Goal: Navigation & Orientation: Find specific page/section

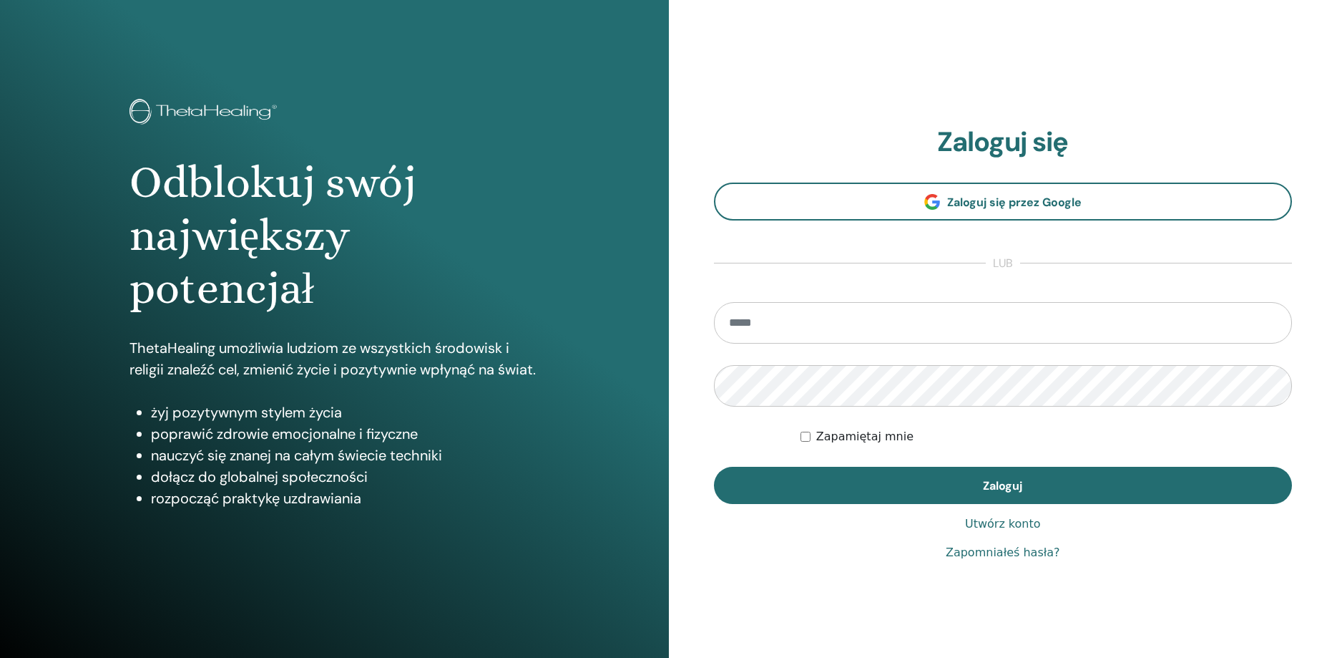
click at [746, 321] on input "email" at bounding box center [1003, 323] width 579 height 42
type input "**********"
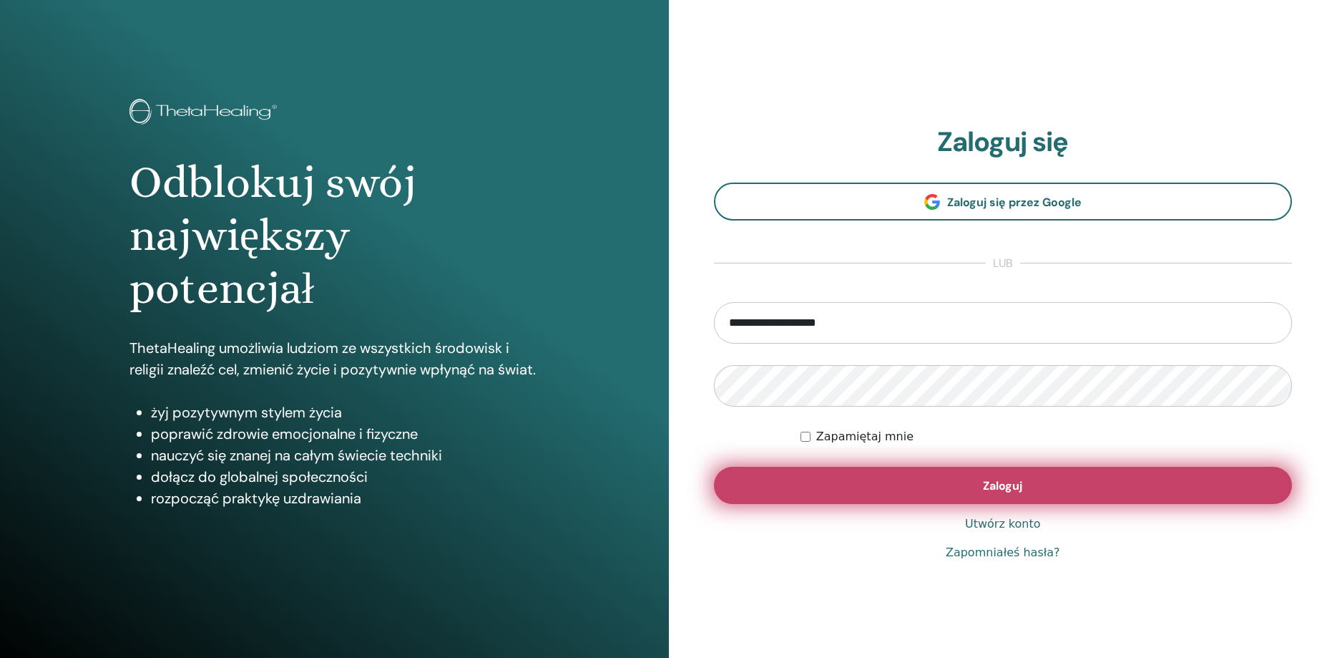
click at [851, 486] on button "Zaloguj" at bounding box center [1003, 485] width 579 height 37
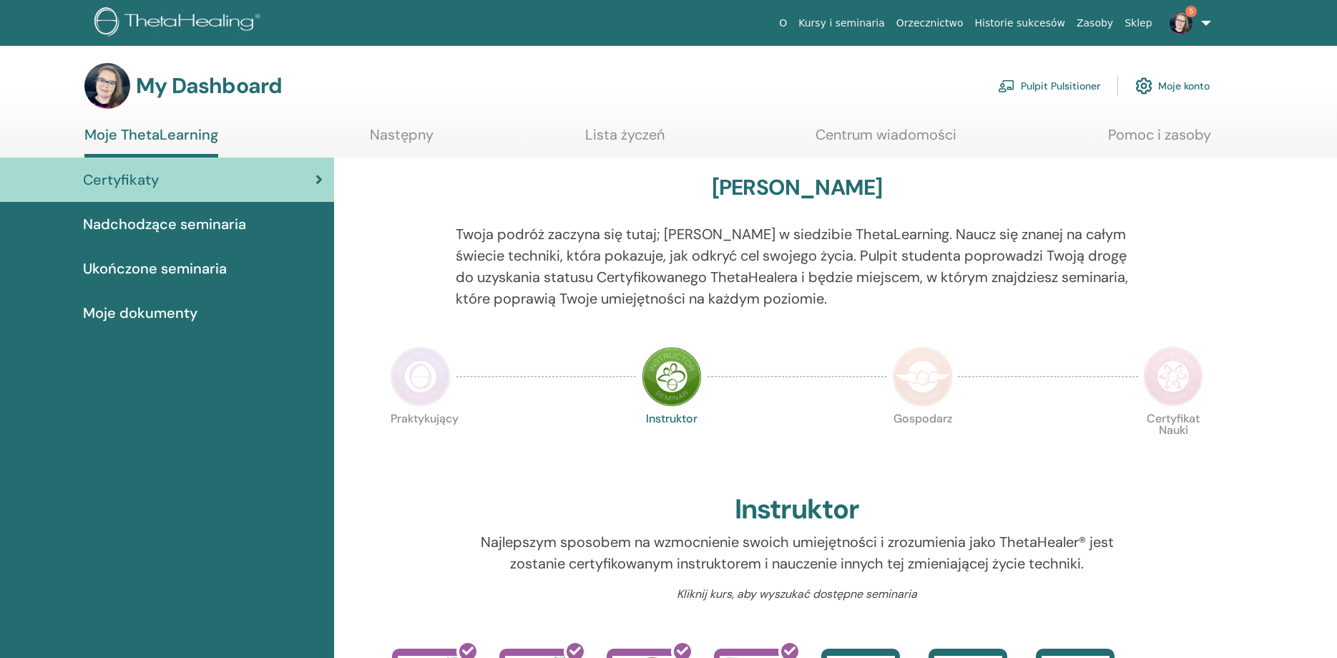
click at [234, 220] on span "Nadchodzące seminaria" at bounding box center [164, 223] width 163 height 21
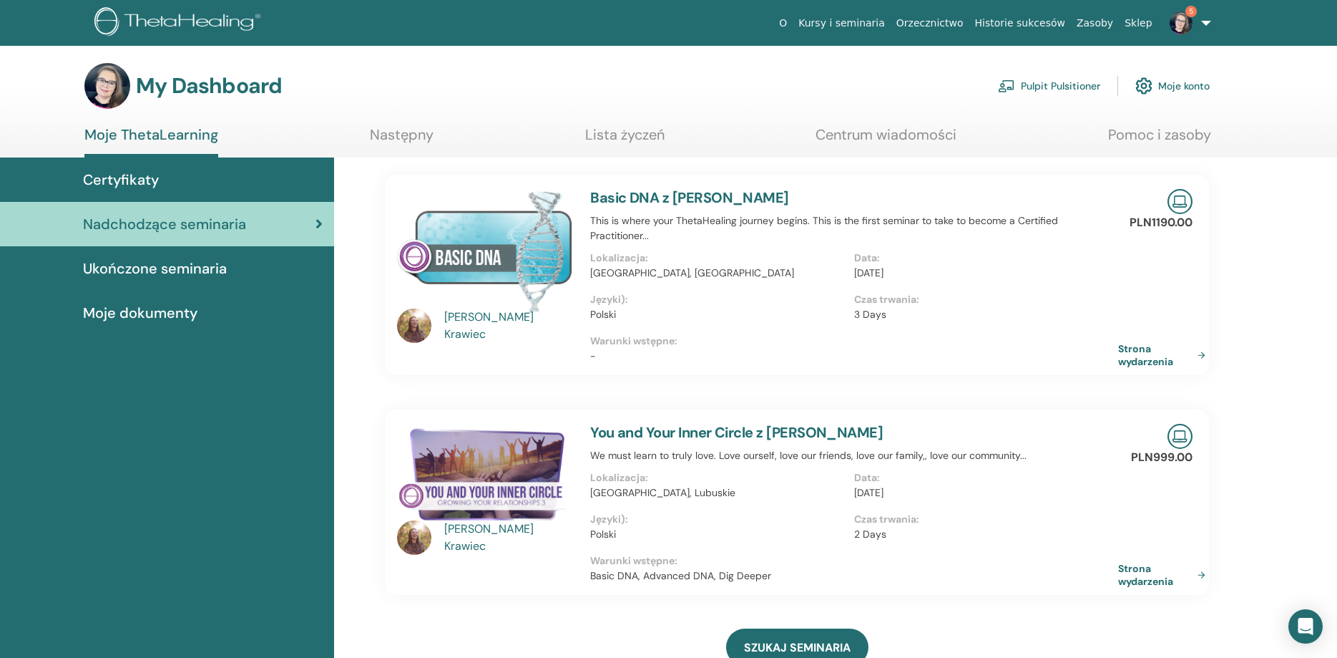
click at [487, 327] on div "Magdalena Krawiec" at bounding box center [510, 325] width 132 height 34
click at [458, 323] on div "Magdalena Krawiec" at bounding box center [510, 325] width 132 height 34
click at [1152, 358] on link "Strona wydarzenia" at bounding box center [1167, 355] width 93 height 26
click at [190, 268] on span "Ukończone seminaria" at bounding box center [155, 268] width 144 height 21
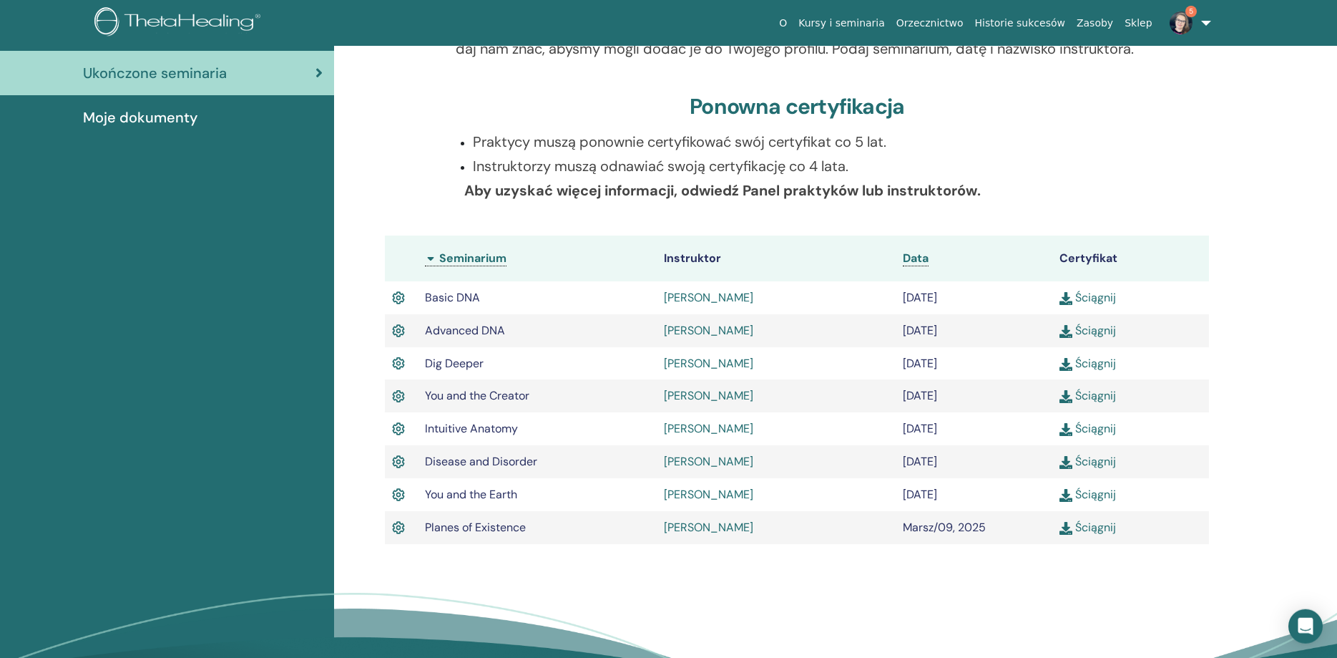
scroll to position [256, 0]
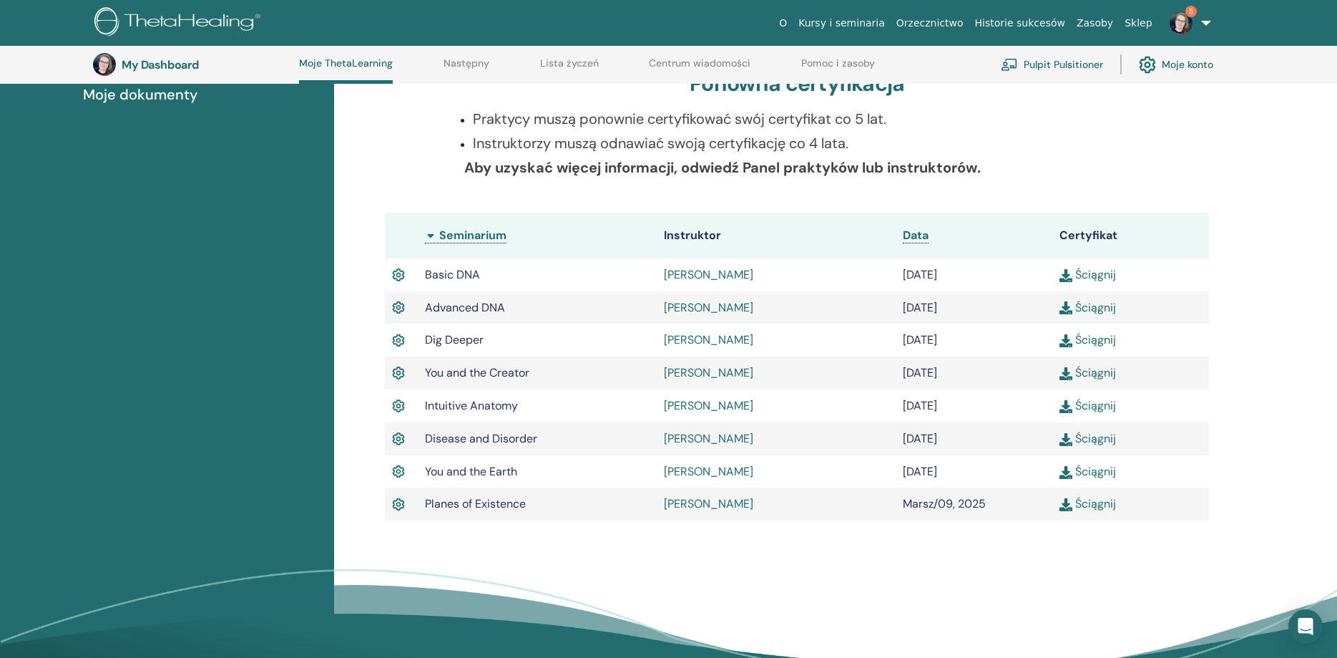
click at [1193, 17] on span "5" at bounding box center [1181, 21] width 34 height 11
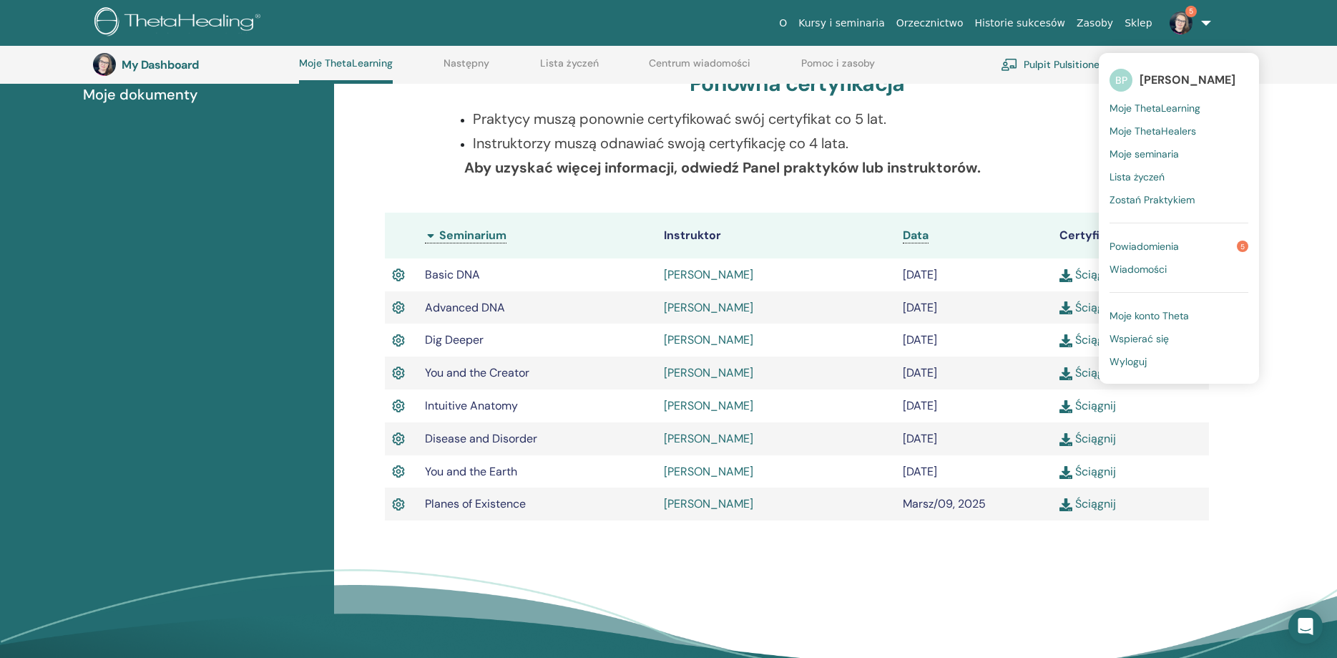
click at [1126, 356] on span "Wyloguj" at bounding box center [1128, 361] width 37 height 13
